Goal: Navigation & Orientation: Understand site structure

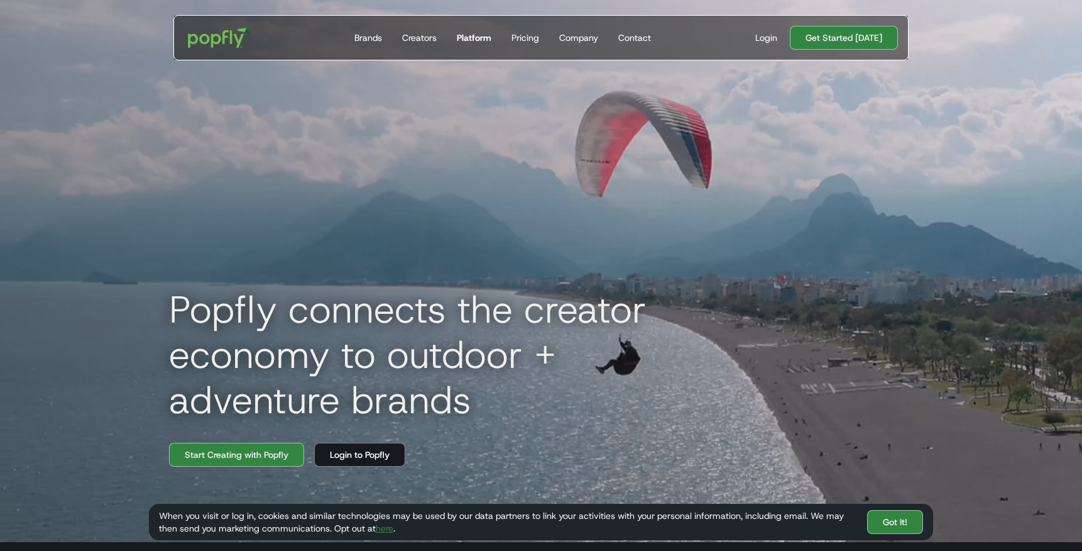
click at [479, 40] on div "Platform" at bounding box center [474, 37] width 35 height 13
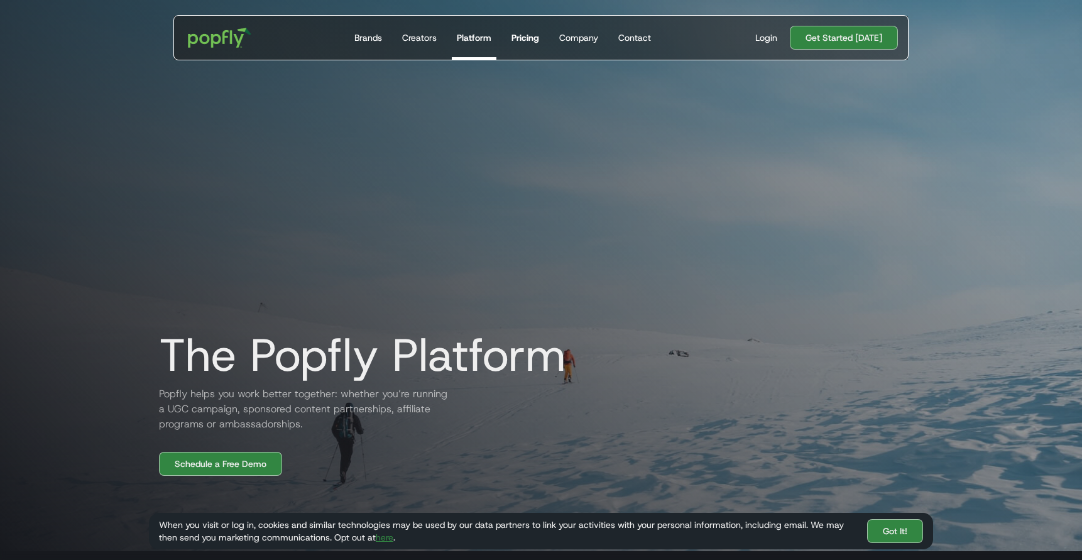
click at [522, 43] on div "Pricing" at bounding box center [526, 37] width 28 height 13
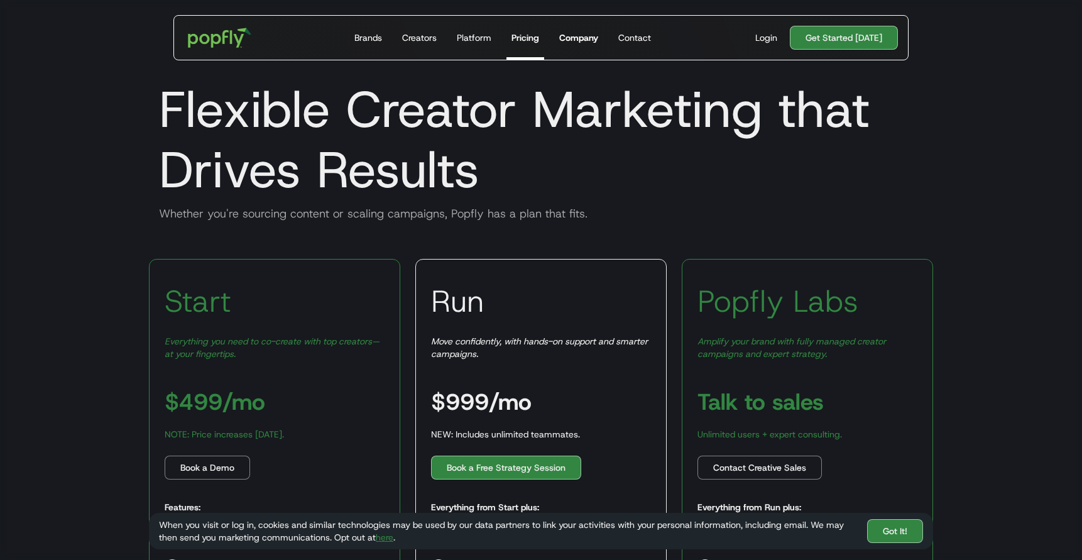
click at [579, 45] on link "Company" at bounding box center [578, 38] width 49 height 44
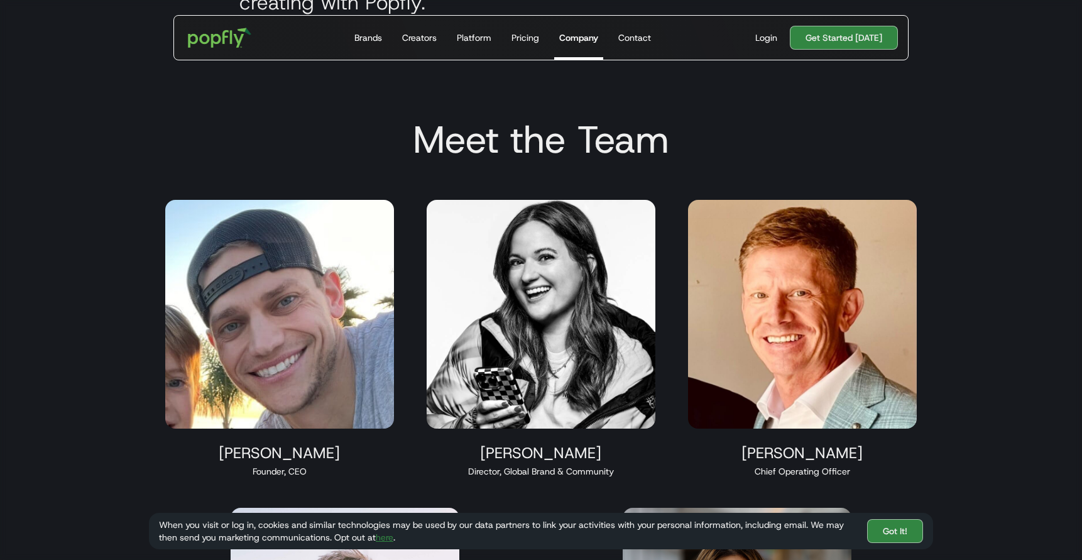
scroll to position [671, 0]
